Goal: Task Accomplishment & Management: Manage account settings

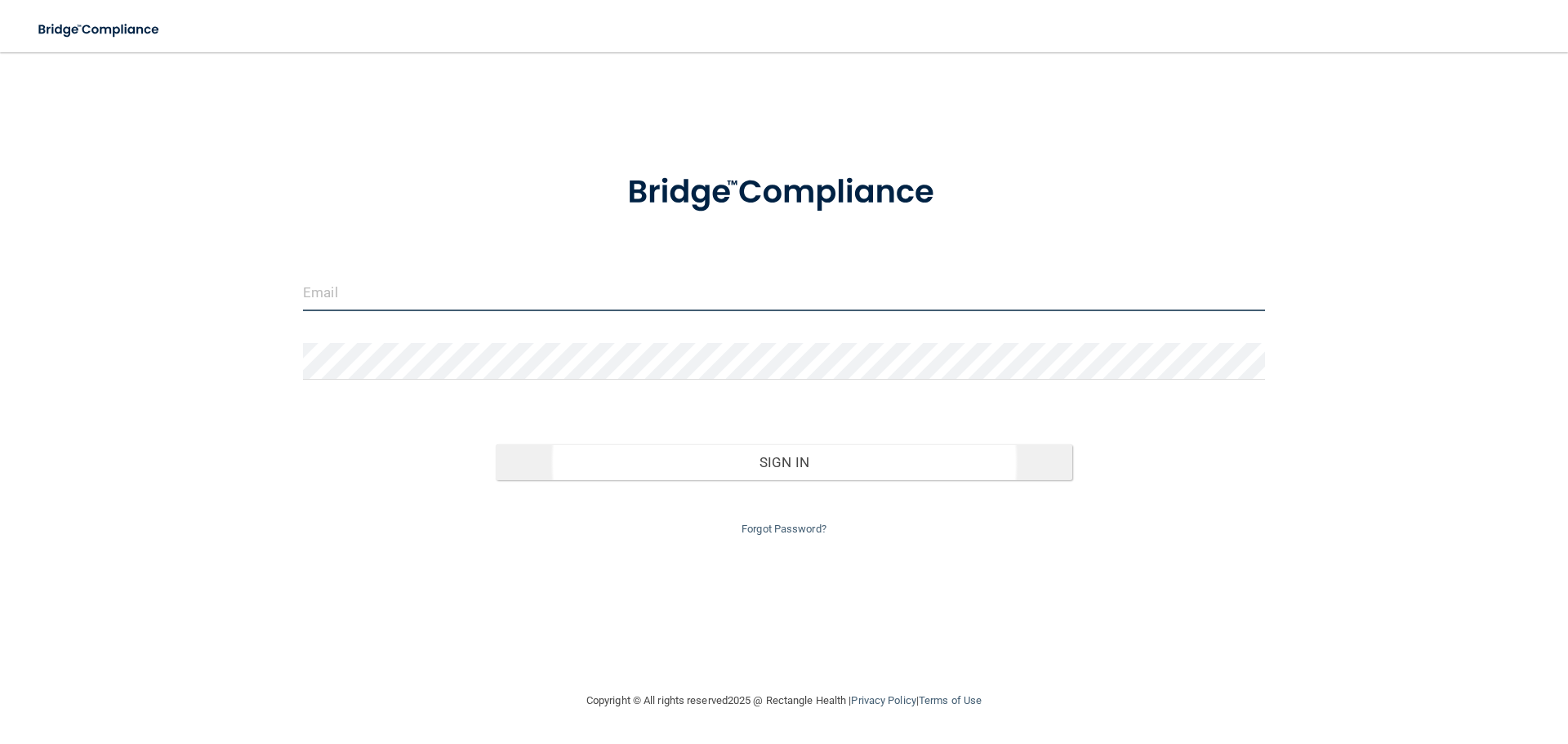
type input "[EMAIL_ADDRESS][DOMAIN_NAME]"
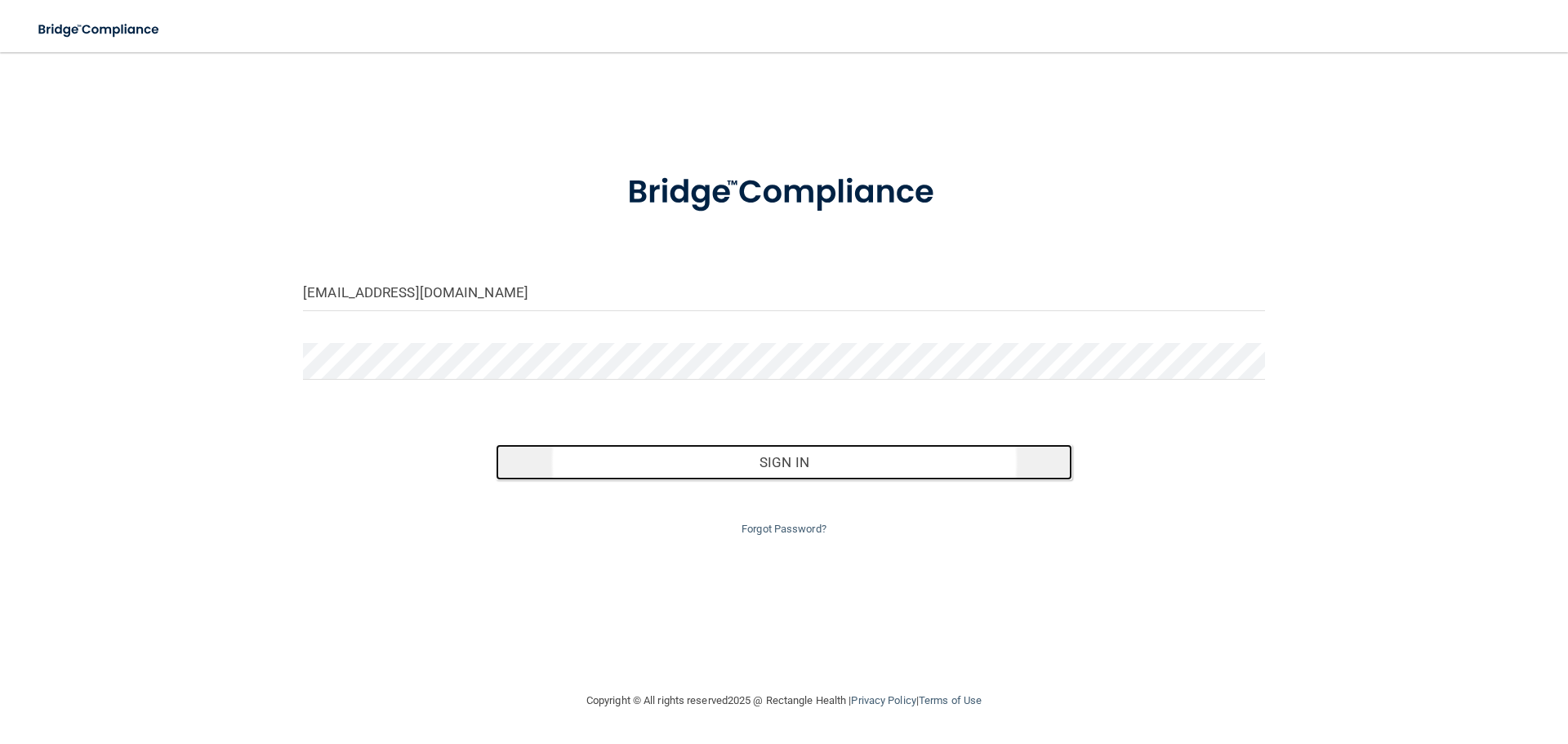
click at [784, 465] on button "Sign In" at bounding box center [784, 462] width 578 height 36
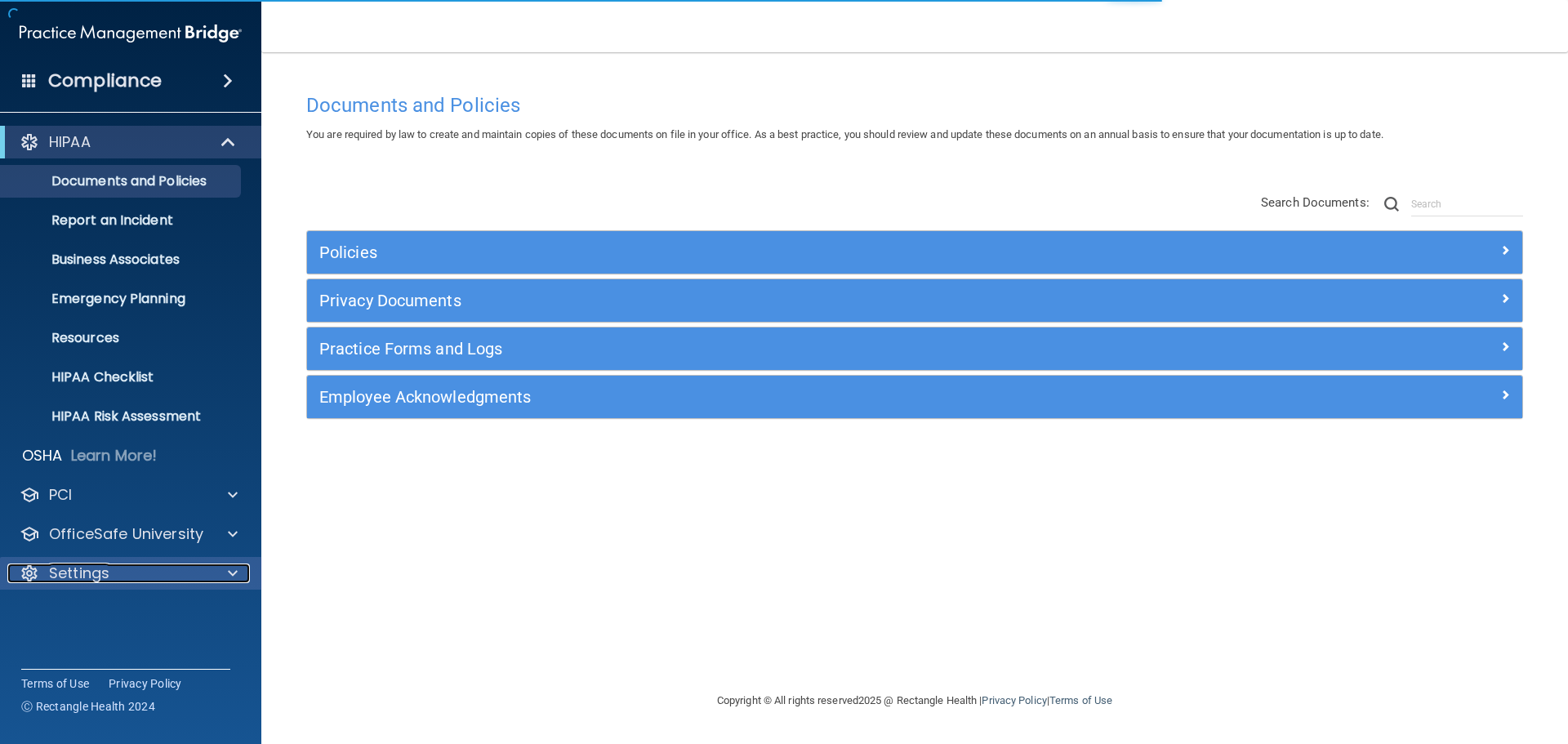
click at [98, 568] on p "Settings" at bounding box center [79, 573] width 60 height 20
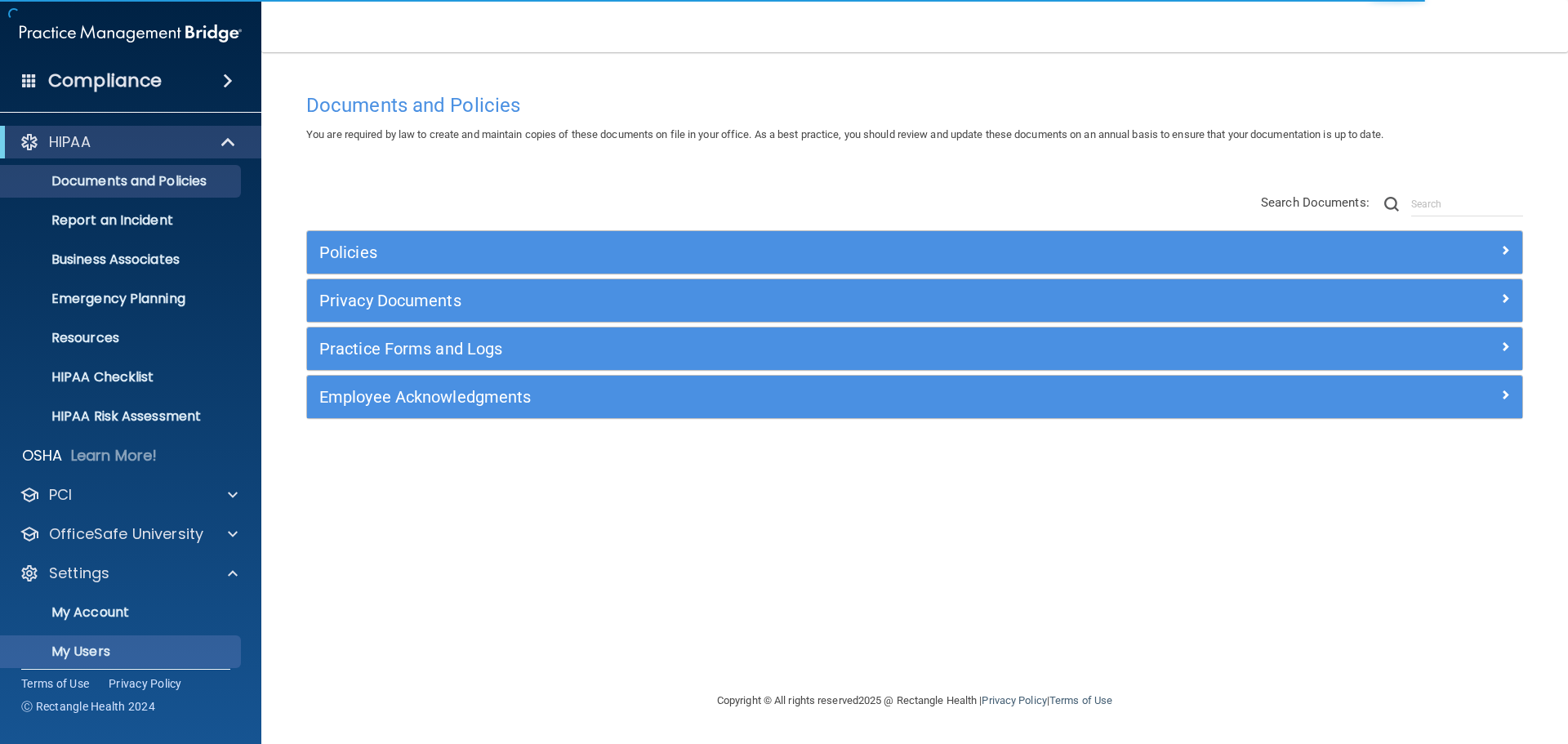
click at [93, 652] on p "My Users" at bounding box center [122, 651] width 222 height 17
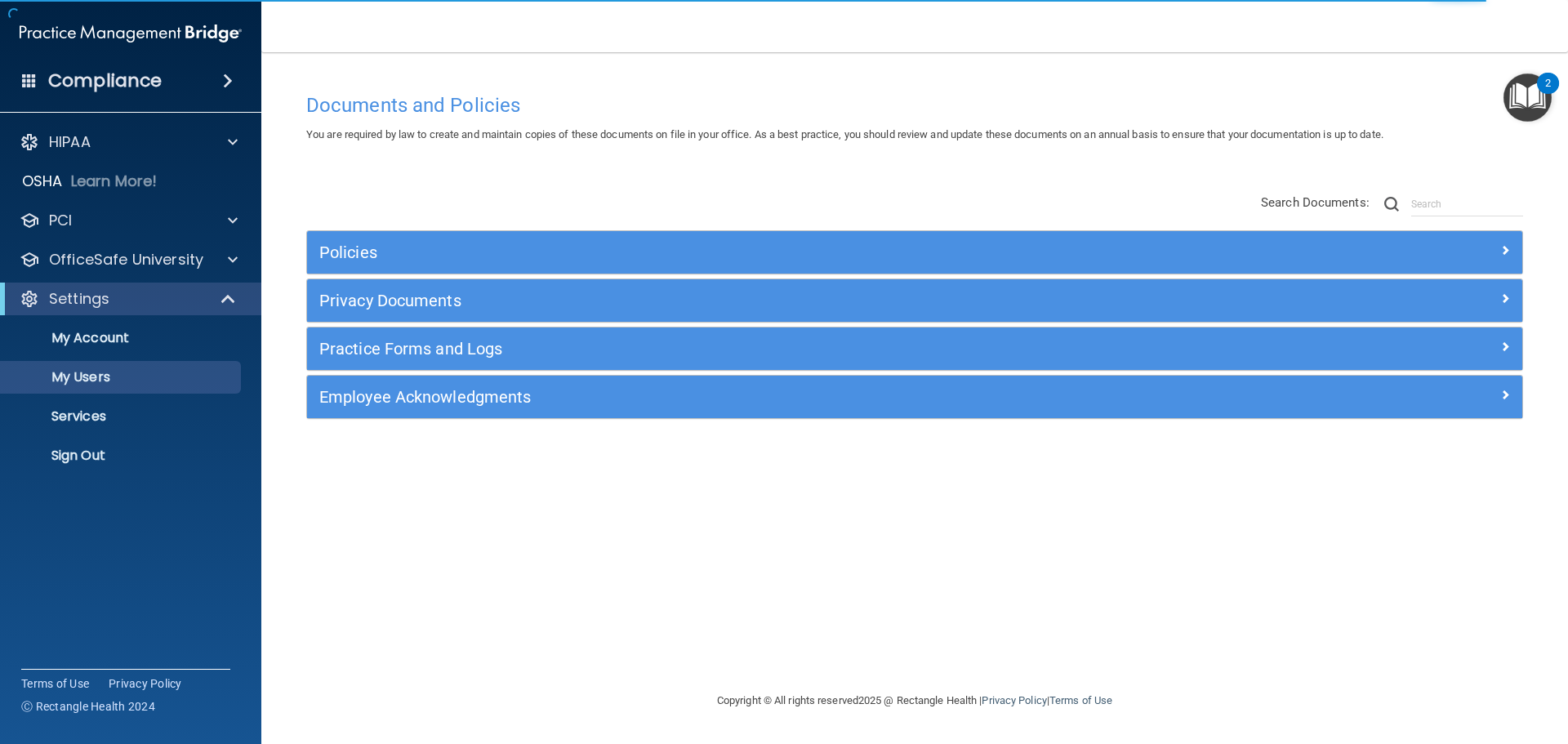
select select "20"
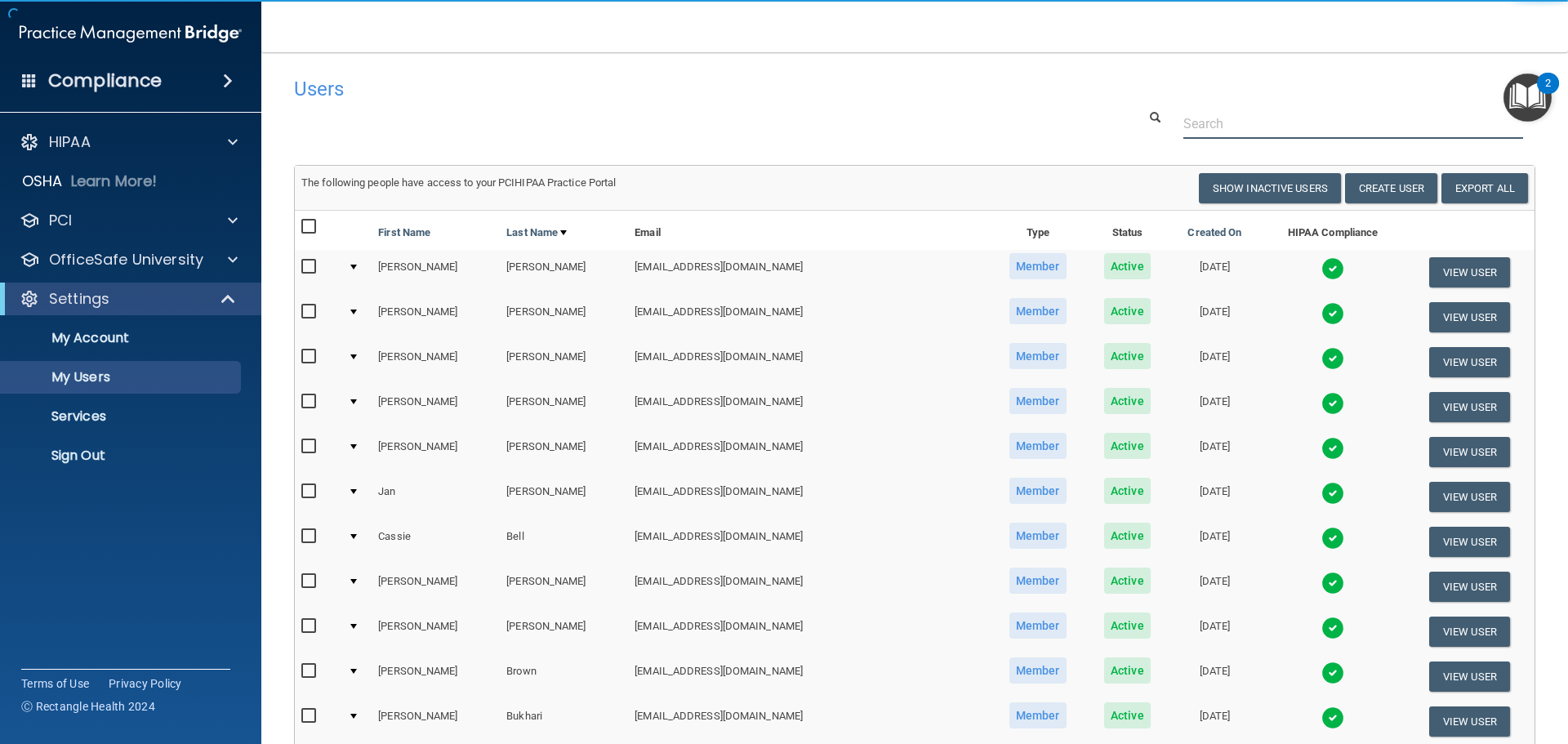
click at [1200, 119] on input "text" at bounding box center [1352, 123] width 340 height 31
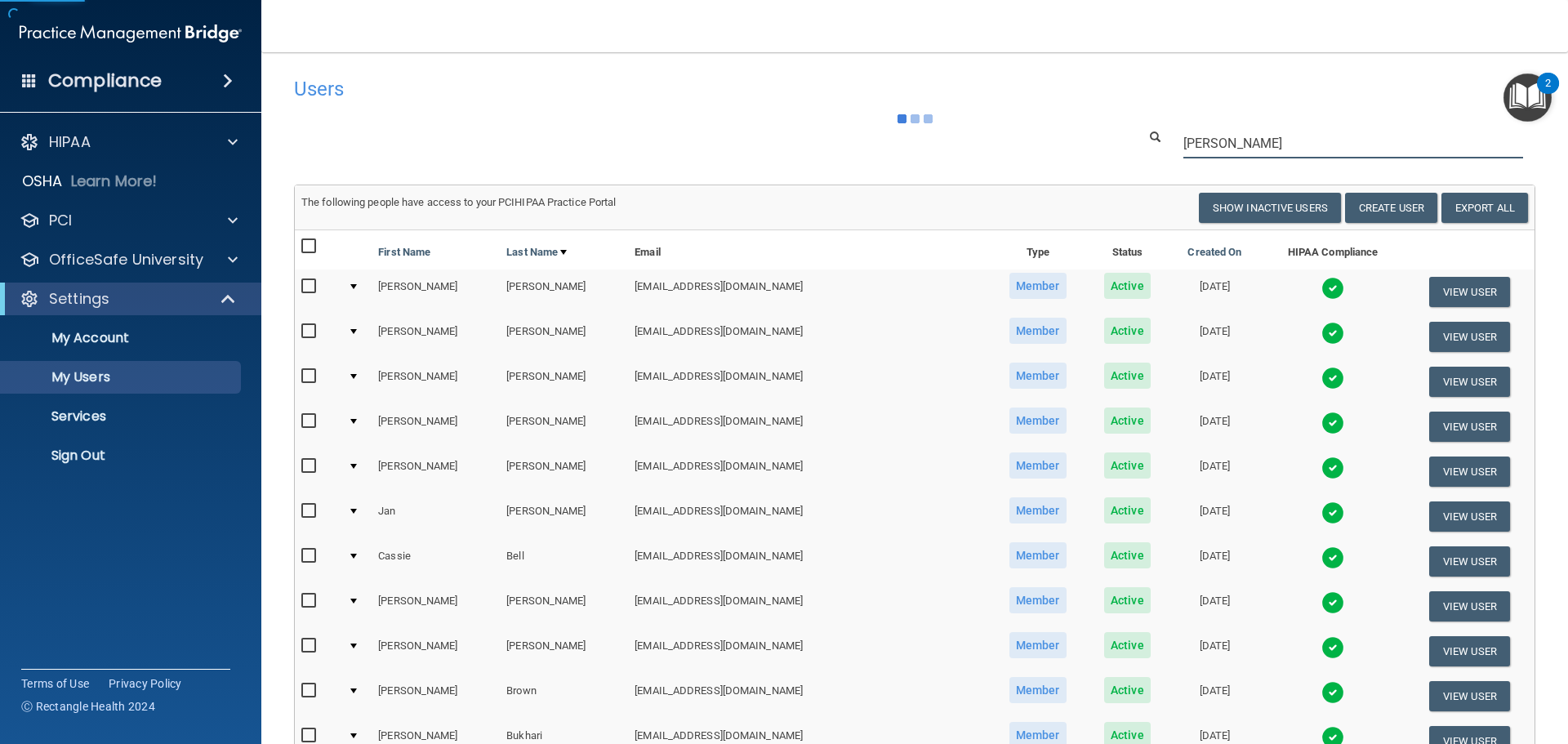
type input "[PERSON_NAME]"
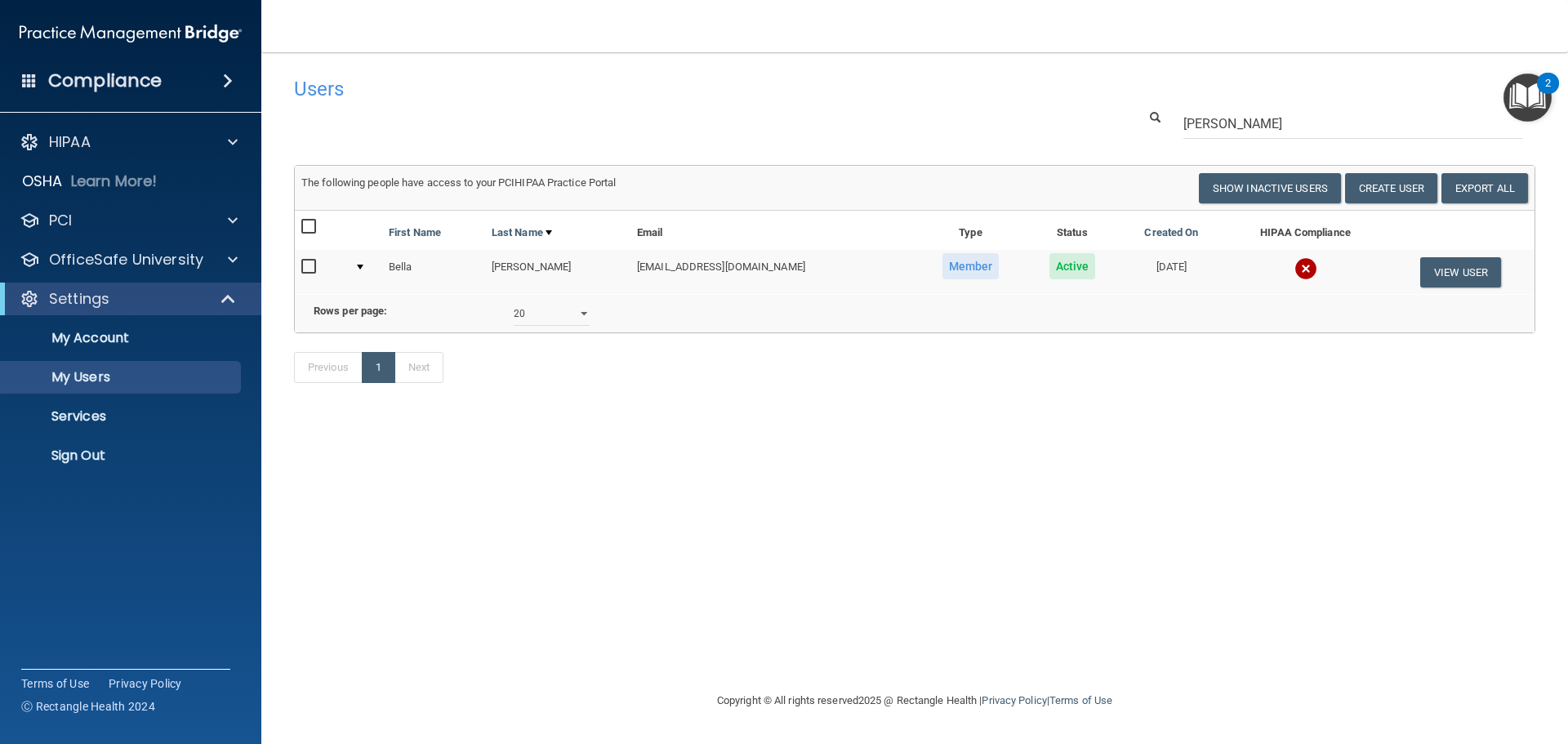
click at [1294, 271] on img at bounding box center [1305, 268] width 23 height 23
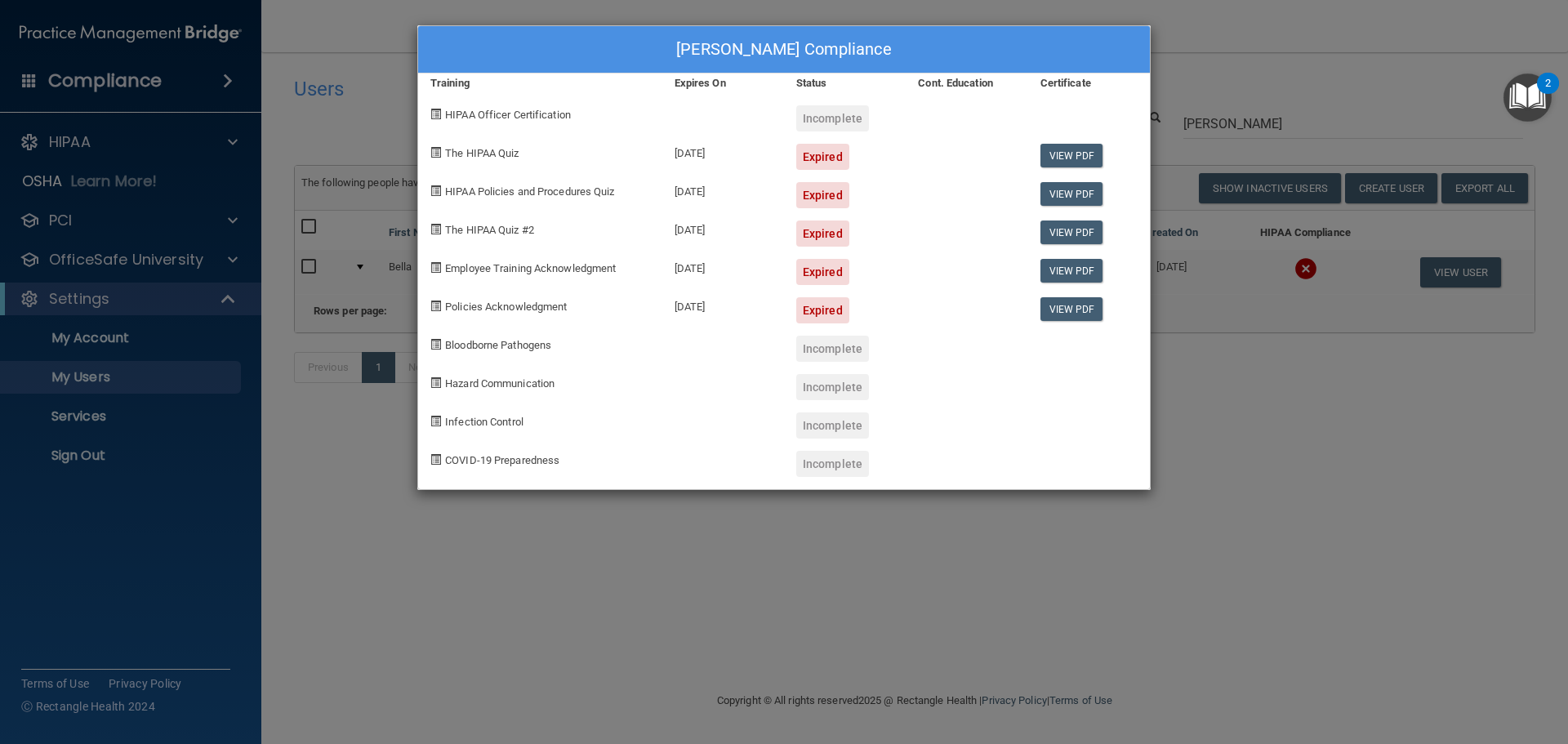
click at [1300, 67] on div "[PERSON_NAME] Compliance Training Expires On Status Cont. Education Certificate…" at bounding box center [784, 372] width 1568 height 744
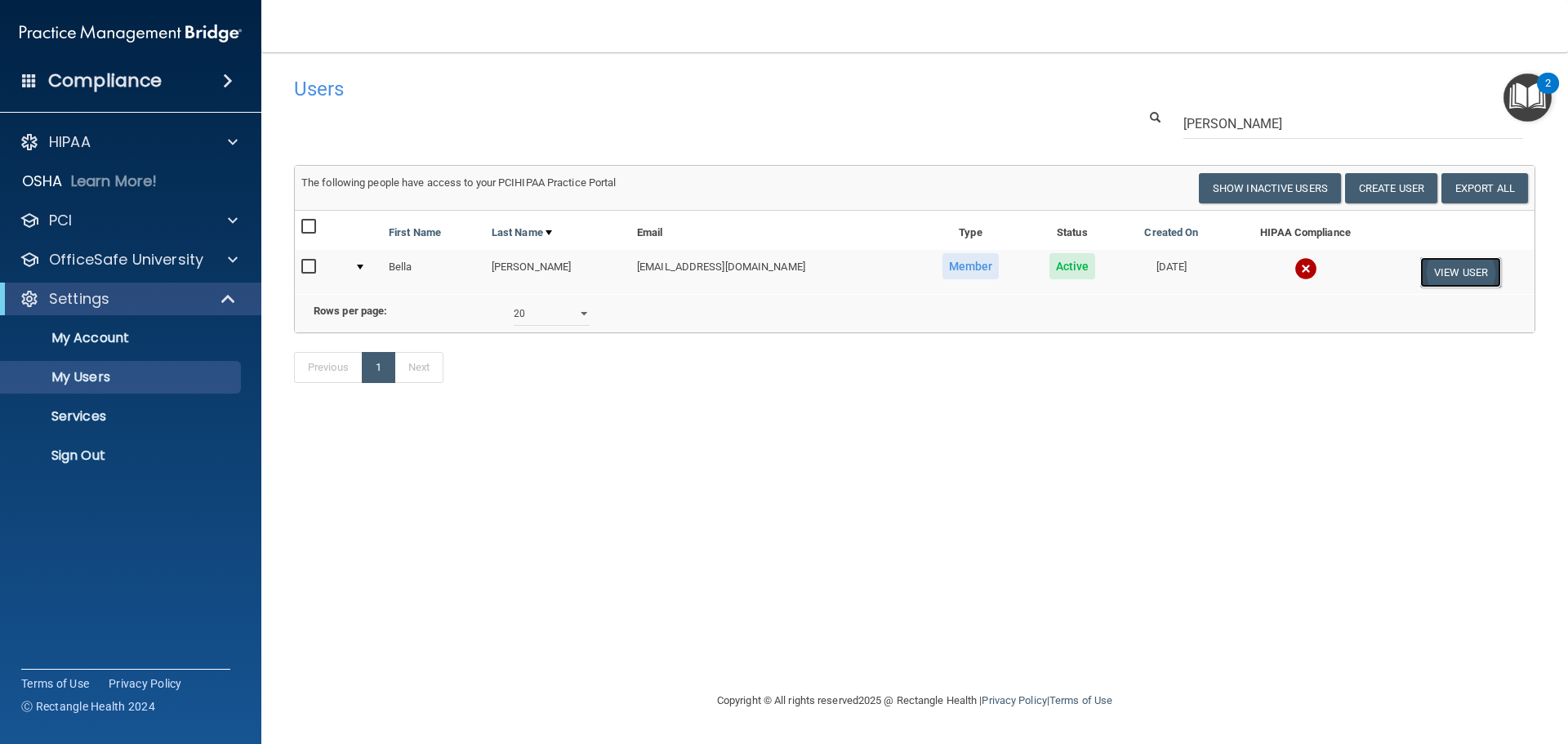
click at [1449, 270] on button "View User" at bounding box center [1461, 272] width 81 height 31
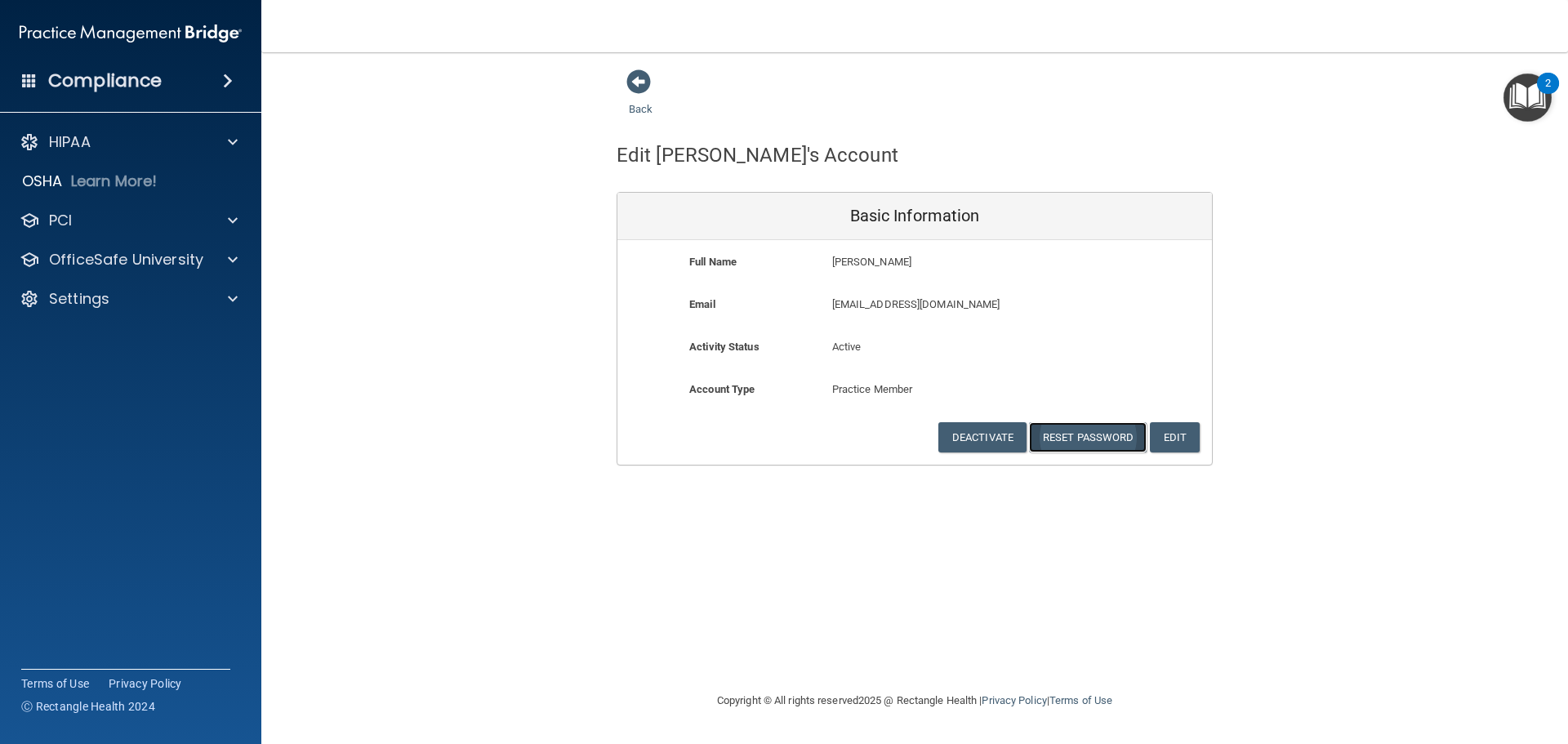
click at [1061, 443] on button "Reset Password" at bounding box center [1087, 437] width 117 height 31
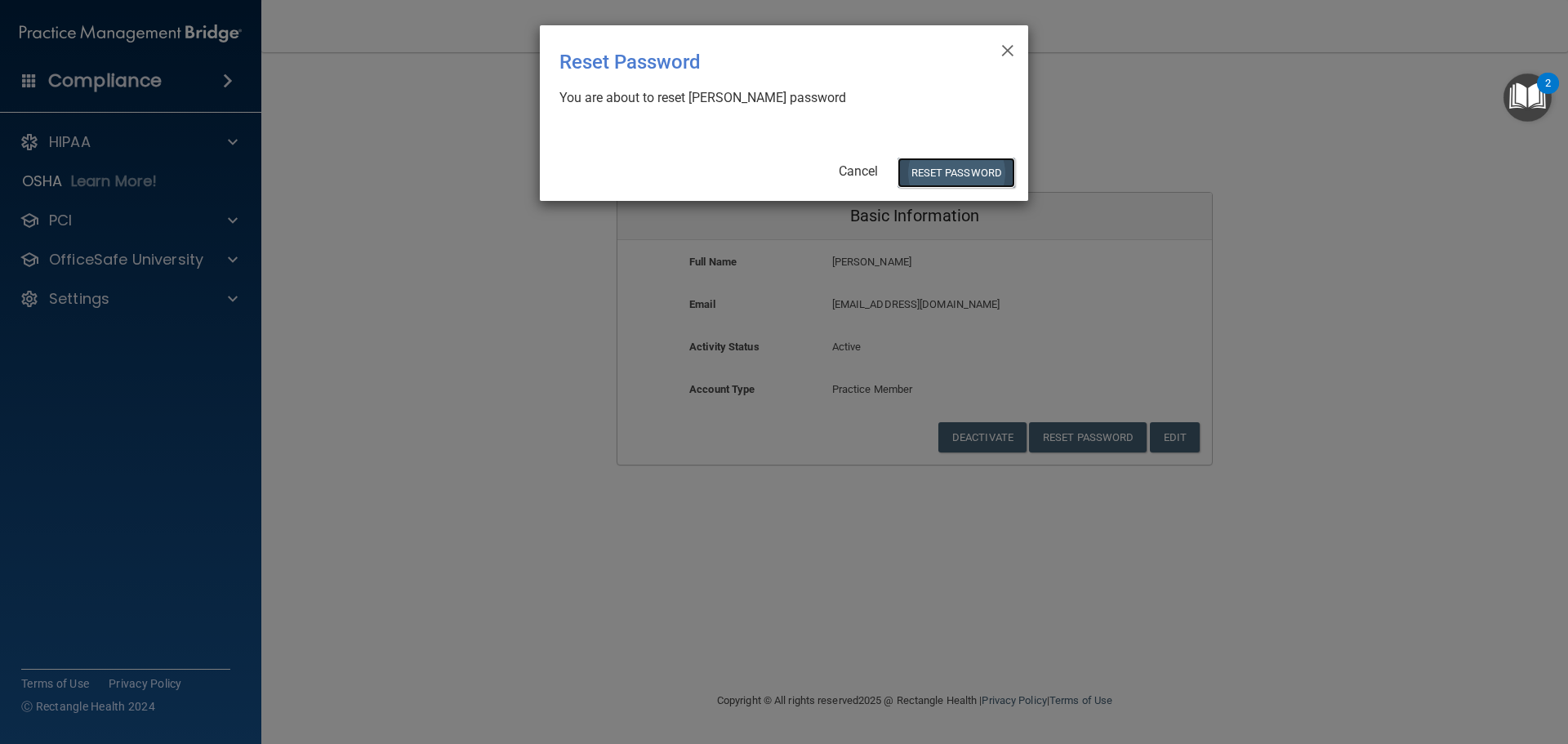
click at [940, 173] on button "Reset Password" at bounding box center [956, 172] width 117 height 31
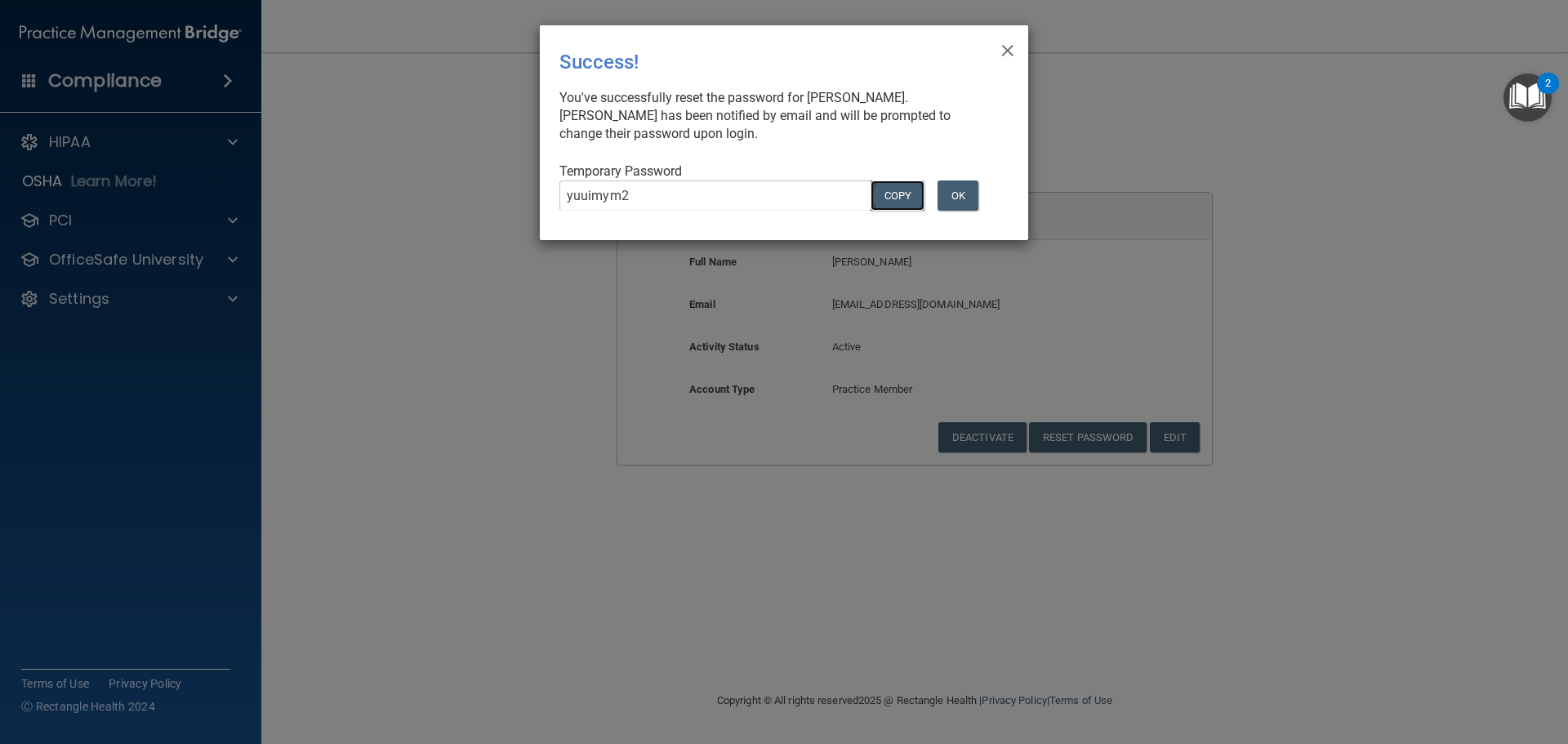
click at [901, 199] on button "COPY" at bounding box center [897, 195] width 54 height 31
click at [965, 200] on button "OK" at bounding box center [957, 195] width 40 height 31
